Goal: Task Accomplishment & Management: Manage account settings

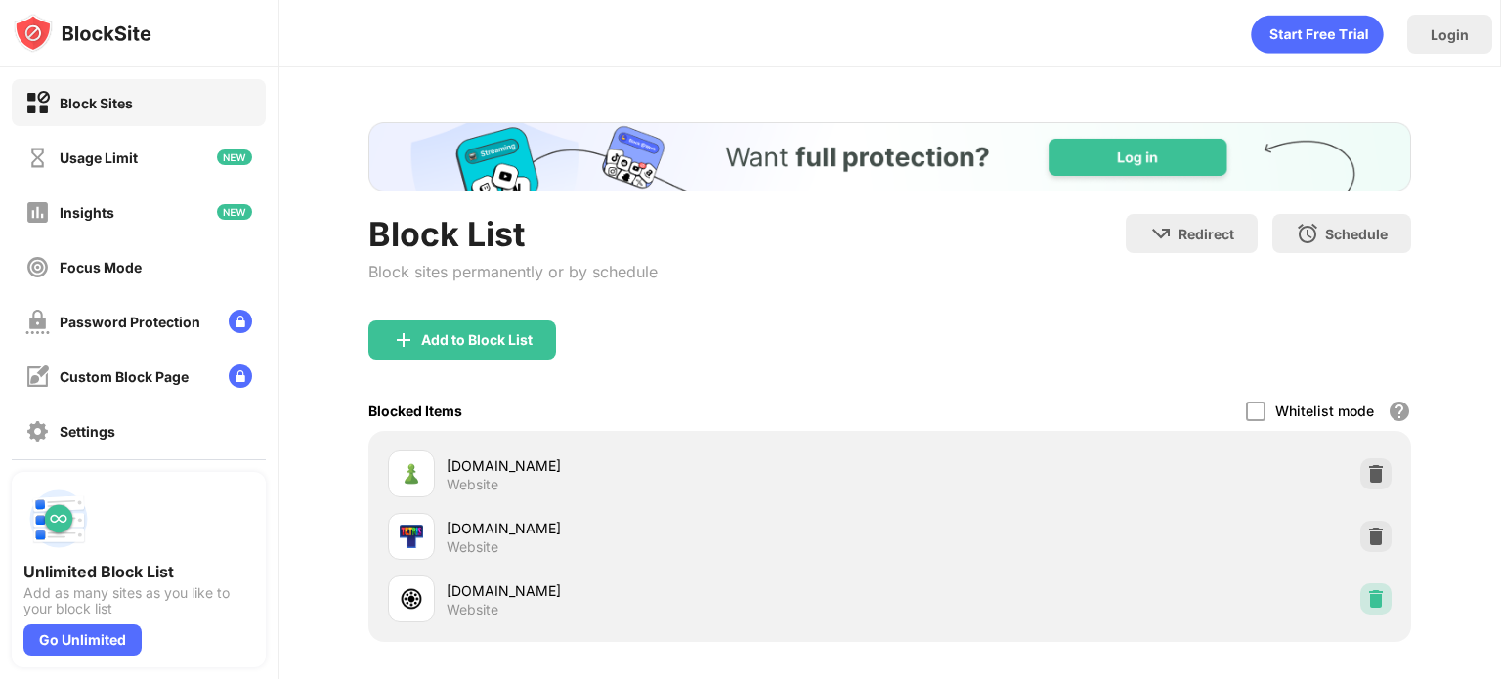
click at [1371, 591] on div at bounding box center [1375, 598] width 31 height 31
